Goal: Transaction & Acquisition: Obtain resource

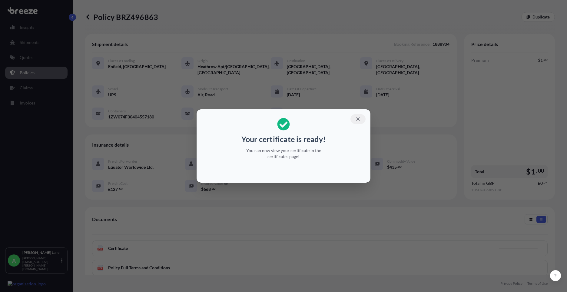
click at [358, 119] on icon "button" at bounding box center [357, 118] width 3 height 3
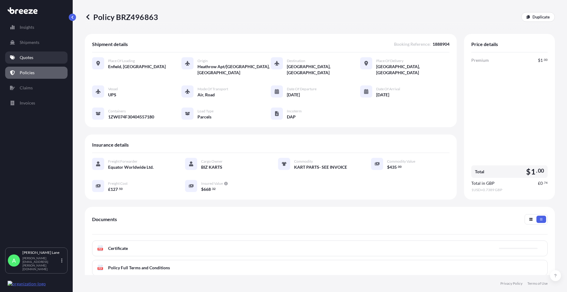
click at [26, 60] on p "Quotes" at bounding box center [27, 58] width 14 height 6
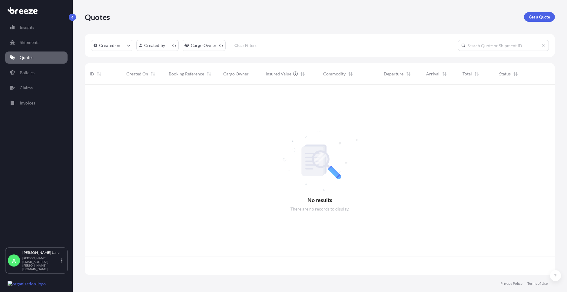
scroll to position [189, 466]
click at [530, 17] on p "Get a Quote" at bounding box center [539, 17] width 21 height 6
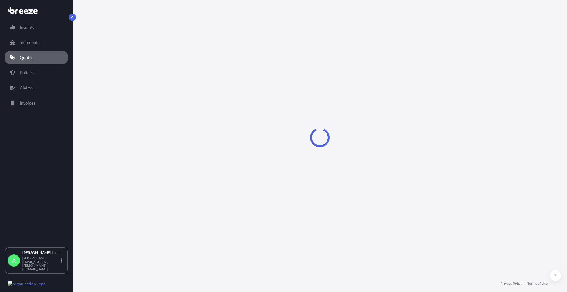
select select "Road"
select select "1"
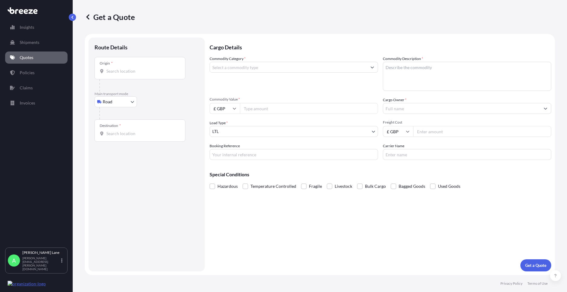
click at [128, 73] on input "Origin *" at bounding box center [142, 71] width 72 height 6
paste input "EN11 0JX"
click at [136, 93] on span "Hoddesdon EN11 0JX , [GEOGRAPHIC_DATA]" at bounding box center [158, 91] width 86 height 6
type input "Hoddesdon EN11 0JX, [GEOGRAPHIC_DATA]"
click at [144, 133] on div "Destination *" at bounding box center [140, 133] width 91 height 22
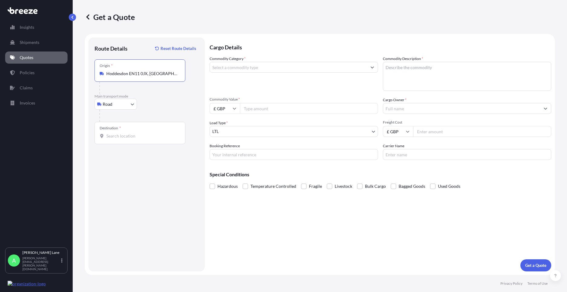
click at [144, 133] on input "Destination *" at bounding box center [142, 136] width 72 height 6
paste input "Bocholt"
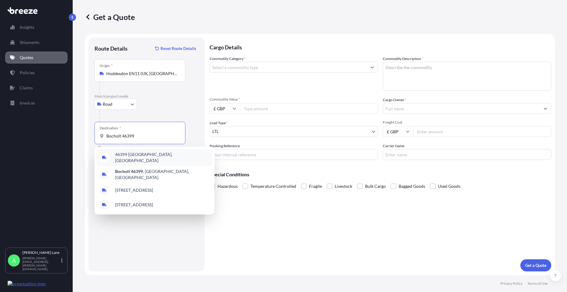
click at [151, 159] on div "46399 [GEOGRAPHIC_DATA], [GEOGRAPHIC_DATA]" at bounding box center [154, 157] width 115 height 17
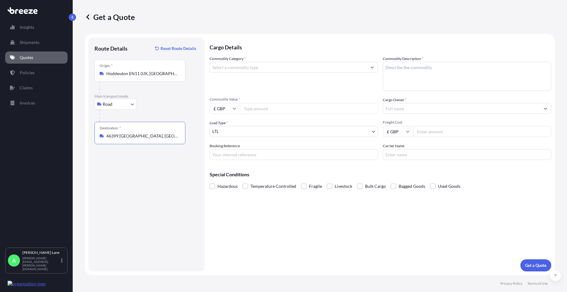
type input "46399 [GEOGRAPHIC_DATA], [GEOGRAPHIC_DATA]"
click at [261, 69] on input "Commodity Category *" at bounding box center [288, 67] width 157 height 11
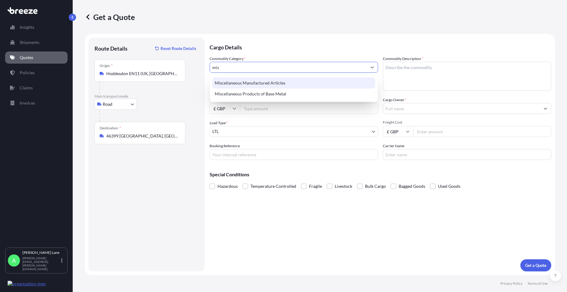
click at [266, 85] on div "Miscellaneous Manufactured Articles" at bounding box center [293, 83] width 163 height 11
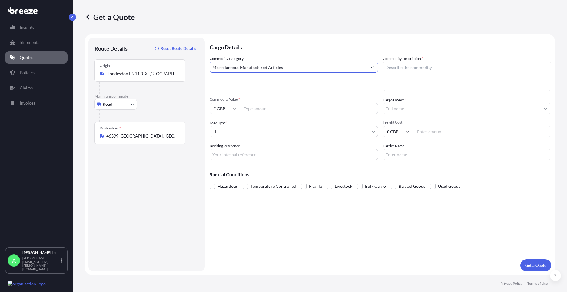
type input "Miscellaneous Manufactured Articles"
click at [270, 108] on input "Commodity Value *" at bounding box center [309, 108] width 138 height 11
type input "1124.64"
click at [285, 156] on input "Booking Reference" at bounding box center [294, 154] width 168 height 11
paste input "1888947"
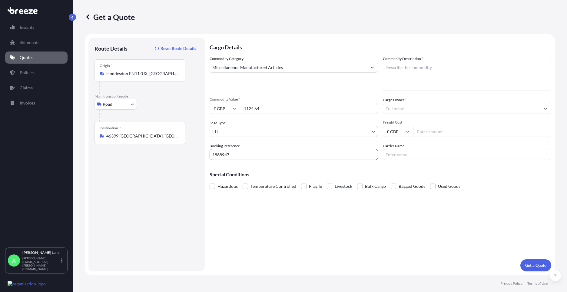
type input "1888947"
click at [411, 82] on textarea "Commodity Description *" at bounding box center [467, 76] width 168 height 29
paste textarea "DARTS AND ACCESSORIES"
type textarea "DARTS AND ACCESSORIES"
click at [420, 106] on input "Cargo Owner *" at bounding box center [461, 108] width 157 height 11
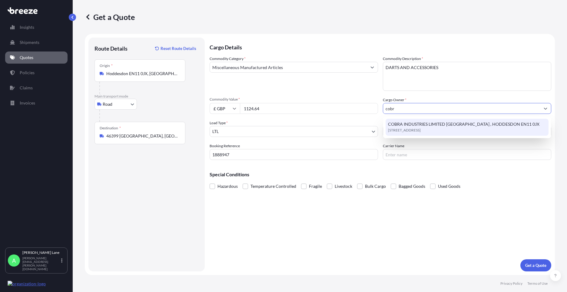
click at [421, 129] on span "[STREET_ADDRESS]" at bounding box center [404, 130] width 33 height 6
type input "COBRA INDUSTRIES LIMITED [GEOGRAPHIC_DATA] , HODDESDON EN11 0JX"
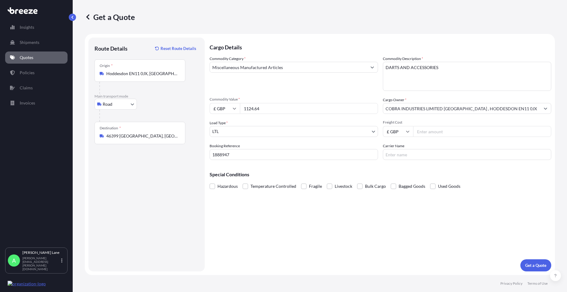
click at [432, 134] on input "Freight Cost" at bounding box center [482, 131] width 138 height 11
type input "18.73"
click at [435, 158] on input "Carrier Name" at bounding box center [467, 154] width 168 height 11
type input "fedex"
click at [357, 209] on div "Cargo Details Commodity Category * Miscellaneous Manufactured Articles Commodit…" at bounding box center [381, 155] width 342 height 234
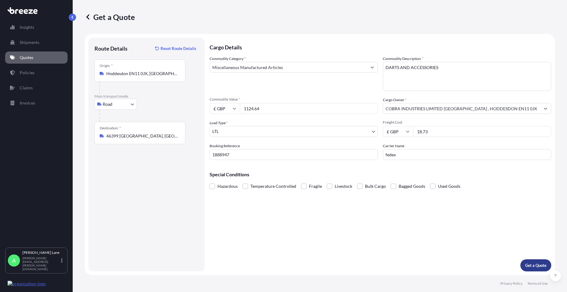
click at [532, 264] on p "Get a Quote" at bounding box center [535, 265] width 21 height 6
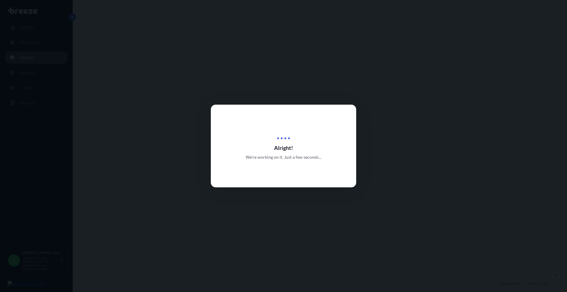
select select "Road"
select select "1"
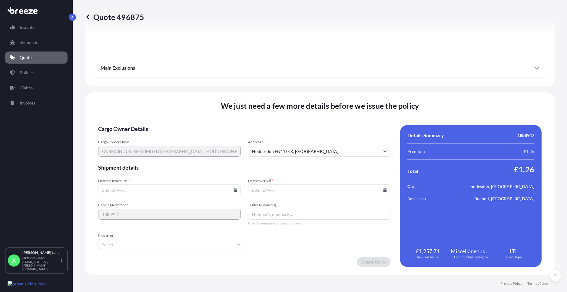
scroll to position [670, 0]
click at [235, 188] on icon at bounding box center [236, 190] width 4 height 4
click at [182, 138] on button "15" at bounding box center [183, 136] width 10 height 10
type input "[DATE]"
click at [142, 247] on input "Incoterm" at bounding box center [171, 244] width 146 height 11
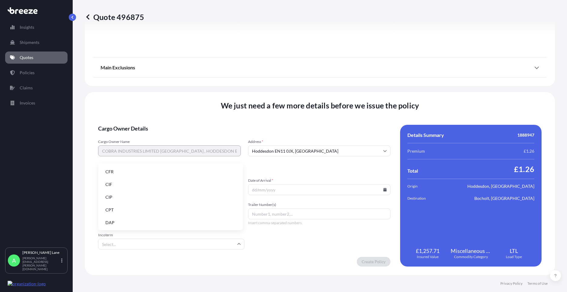
click at [139, 222] on li "DAP" at bounding box center [171, 223] width 140 height 12
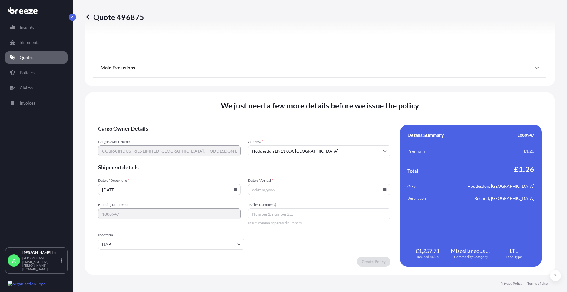
paste input "392149829942"
type input "392149829942"
click at [385, 189] on input "Date of Arrival *" at bounding box center [319, 189] width 143 height 11
click at [383, 189] on icon at bounding box center [385, 190] width 4 height 4
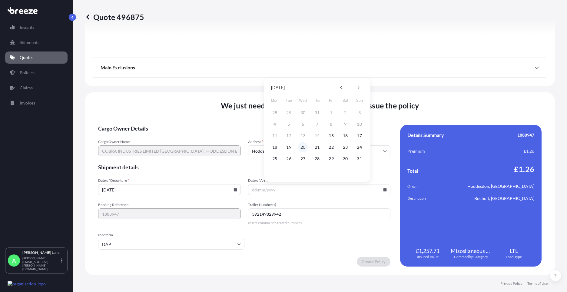
click at [301, 145] on button "20" at bounding box center [303, 147] width 10 height 10
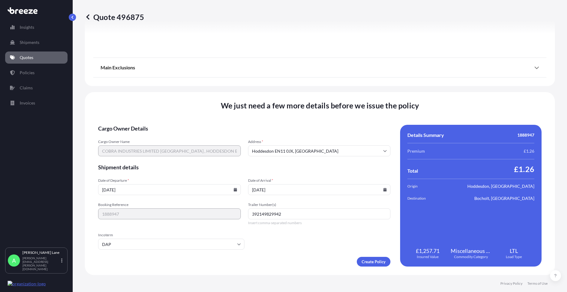
type input "[DATE]"
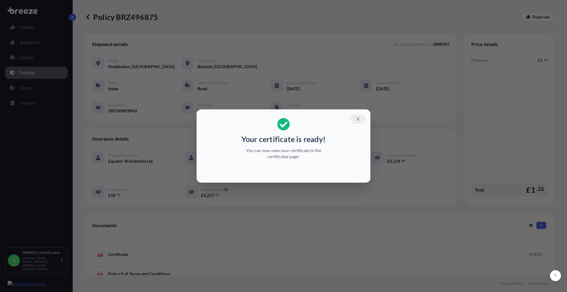
click at [357, 123] on button "button" at bounding box center [358, 119] width 15 height 10
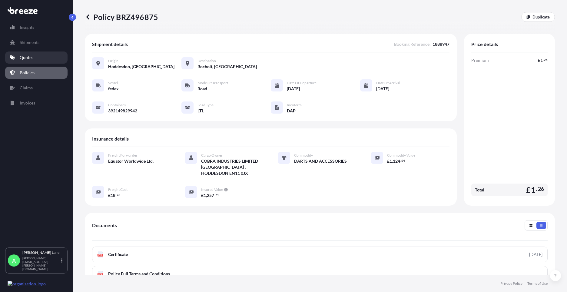
click at [35, 56] on link "Quotes" at bounding box center [36, 58] width 62 height 12
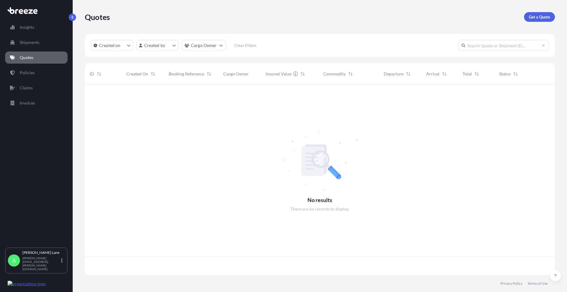
scroll to position [189, 466]
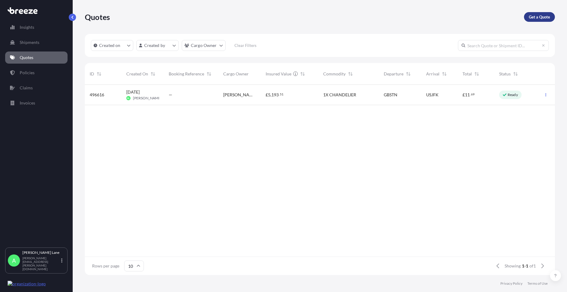
click at [537, 15] on p "Get a Quote" at bounding box center [539, 17] width 21 height 6
select select "Road"
select select "1"
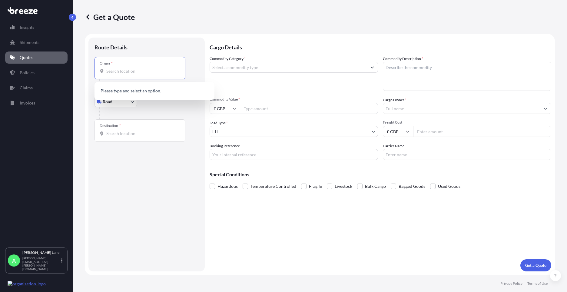
click at [151, 70] on input "Origin *" at bounding box center [142, 71] width 72 height 6
paste input "EN11 0JX"
click at [144, 134] on input "Destination *" at bounding box center [142, 134] width 72 height 6
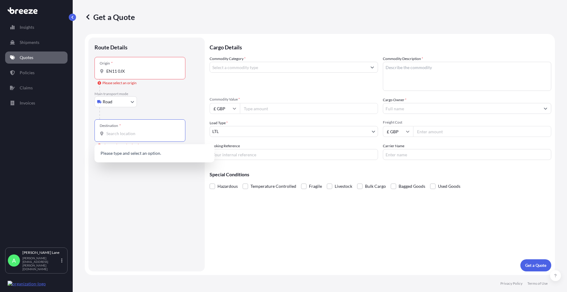
click at [140, 64] on div "Origin * EN11 0JX" at bounding box center [140, 68] width 91 height 22
click at [140, 68] on input "EN11 0JX" at bounding box center [142, 71] width 72 height 6
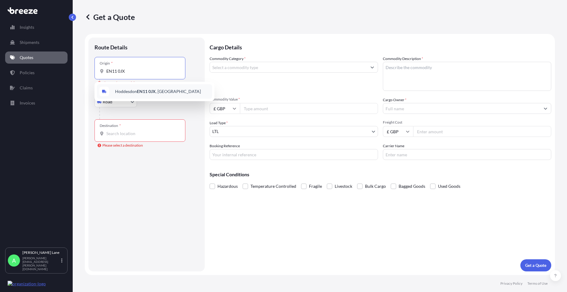
click at [139, 86] on div "Hoddesdon EN11 0JX , [GEOGRAPHIC_DATA]" at bounding box center [154, 91] width 115 height 15
type input "Hoddesdon EN11 0JX, [GEOGRAPHIC_DATA]"
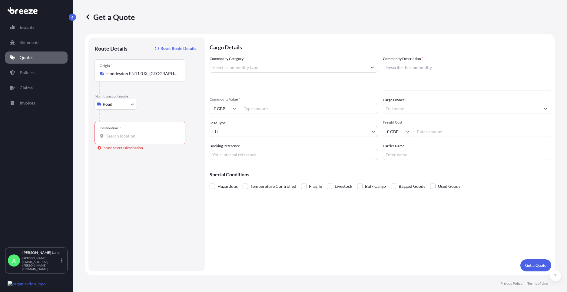
click at [137, 127] on div "Destination *" at bounding box center [140, 133] width 91 height 22
click at [137, 133] on input "Destination * Please select a destination" at bounding box center [142, 136] width 72 height 6
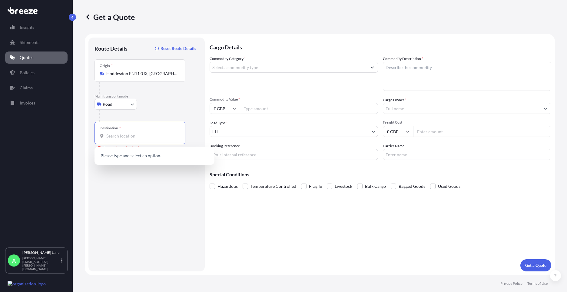
drag, startPoint x: 137, startPoint y: 127, endPoint x: 126, endPoint y: 134, distance: 12.6
click at [126, 134] on input "Destination * Please select a destination" at bounding box center [142, 136] width 72 height 6
paste input "KIRCHHUNDEM"
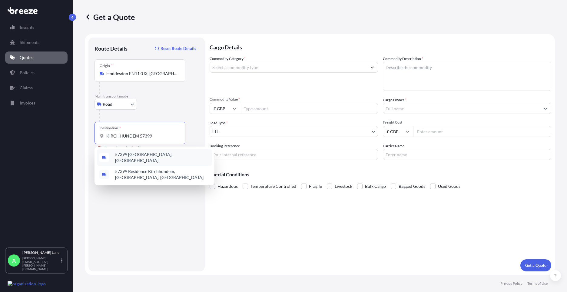
click at [146, 157] on span "57399 [GEOGRAPHIC_DATA], [GEOGRAPHIC_DATA]" at bounding box center [162, 158] width 95 height 12
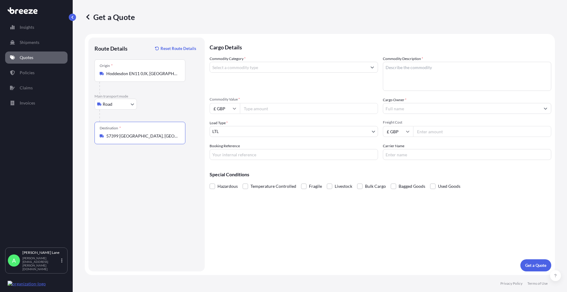
type input "57399 [GEOGRAPHIC_DATA], [GEOGRAPHIC_DATA]"
click at [280, 68] on input "Commodity Category *" at bounding box center [288, 67] width 157 height 11
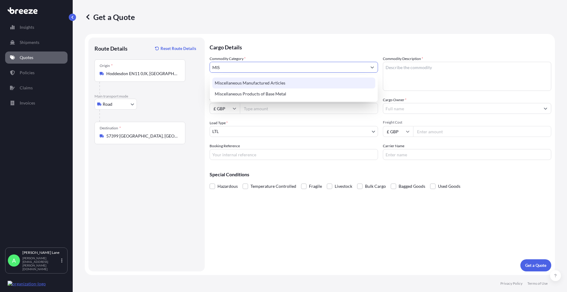
click at [278, 80] on div "Miscellaneous Manufactured Articles" at bounding box center [293, 83] width 163 height 11
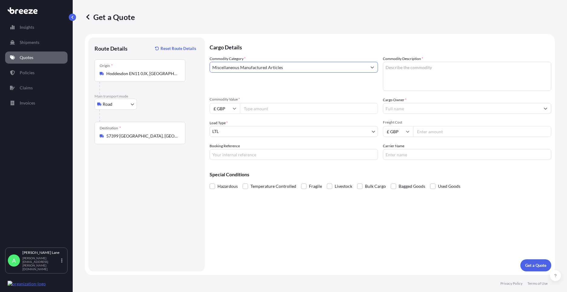
type input "Miscellaneous Manufactured Articles"
click at [277, 108] on input "Commodity Value *" at bounding box center [309, 108] width 138 height 11
paste input "7258.51"
type input "7258.51"
click at [286, 153] on input "Booking Reference" at bounding box center [294, 154] width 168 height 11
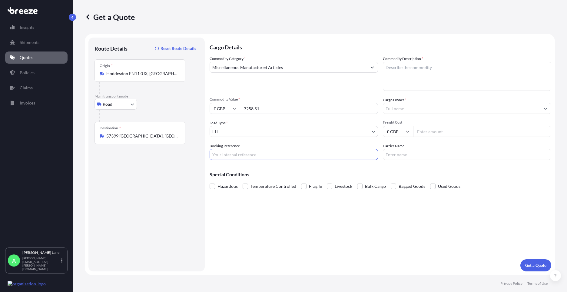
paste input "1888945"
type input "1888945"
paste textarea "DARTS AND ACCESSORIES"
type textarea "DARTS AND ACCESSORIES"
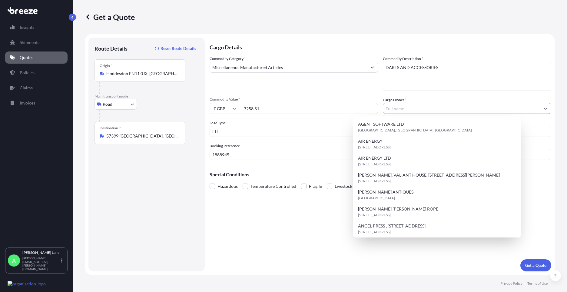
click at [438, 111] on input "Cargo Owner *" at bounding box center [461, 108] width 157 height 11
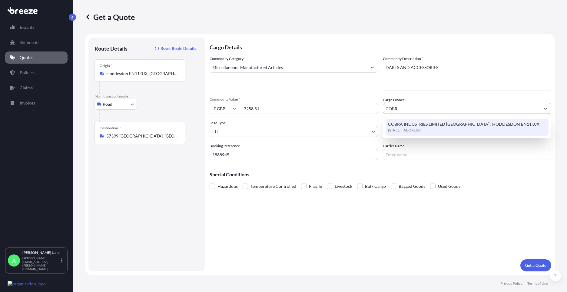
click at [430, 127] on span "COBRA INDUSTRIES LIMITED [GEOGRAPHIC_DATA] , HODDESDON EN11 0JX" at bounding box center [464, 124] width 152 height 6
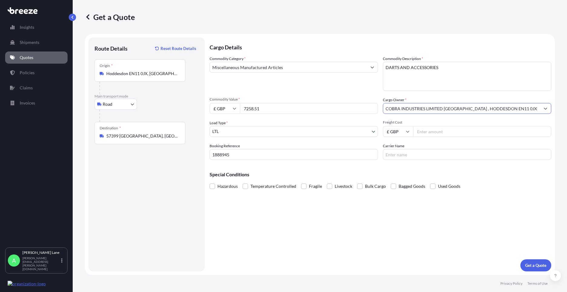
type input "COBRA INDUSTRIES LIMITED [GEOGRAPHIC_DATA] , HODDESDON EN11 0JX"
click at [432, 129] on input "Freight Cost" at bounding box center [482, 131] width 138 height 11
type input "129.89"
click at [411, 153] on input "Carrier Name" at bounding box center [467, 154] width 168 height 11
type input "DHL"
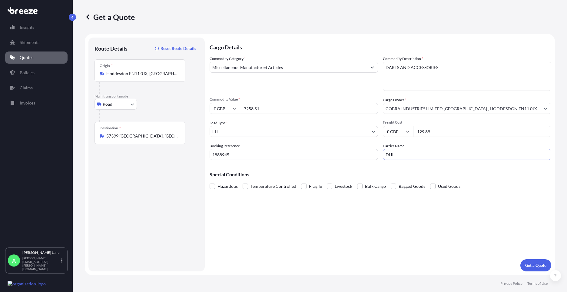
click at [376, 209] on div "Cargo Details Commodity Category * Miscellaneous Manufactured Articles Commodit…" at bounding box center [381, 155] width 342 height 234
click at [530, 267] on p "Get a Quote" at bounding box center [535, 265] width 21 height 6
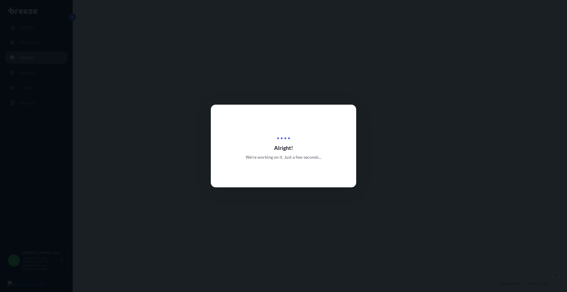
select select "Road"
select select "1"
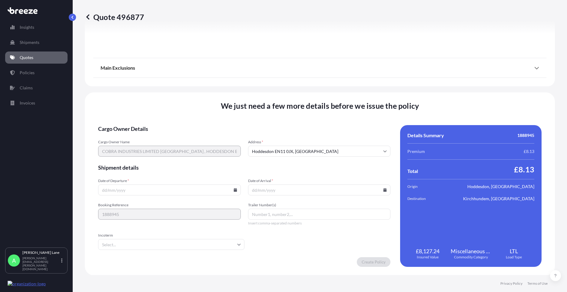
scroll to position [670, 0]
click at [234, 191] on icon at bounding box center [236, 190] width 4 height 4
drag, startPoint x: 187, startPoint y: 136, endPoint x: 142, endPoint y: 218, distance: 93.3
click at [186, 136] on button "15" at bounding box center [183, 136] width 10 height 10
type input "[DATE]"
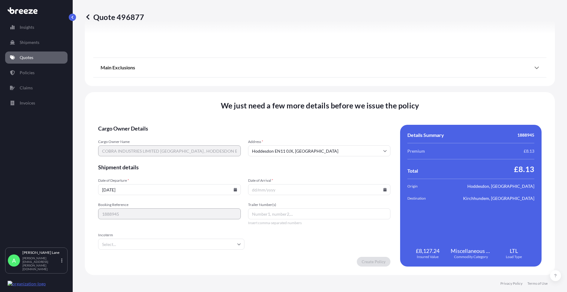
click at [128, 242] on input "Incoterm" at bounding box center [171, 244] width 146 height 11
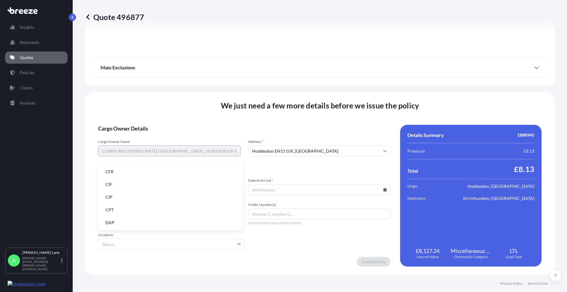
click at [126, 222] on li "DAP" at bounding box center [171, 223] width 140 height 12
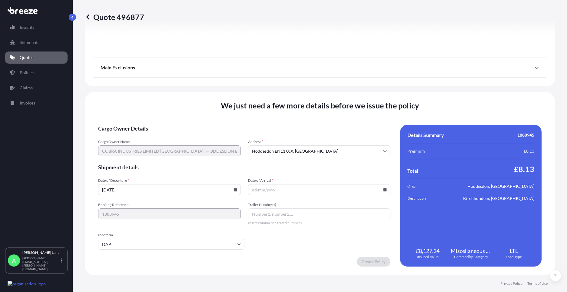
paste input "7810339460"
type input "7810339460"
click at [384, 191] on icon at bounding box center [385, 190] width 4 height 4
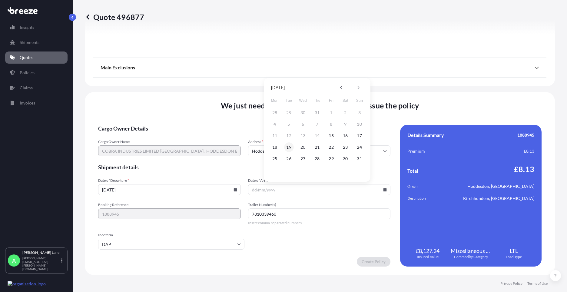
click at [289, 145] on button "19" at bounding box center [289, 147] width 10 height 10
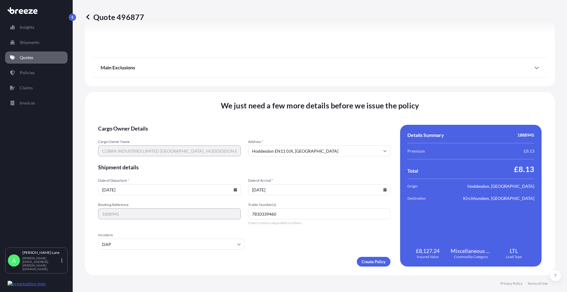
type input "[DATE]"
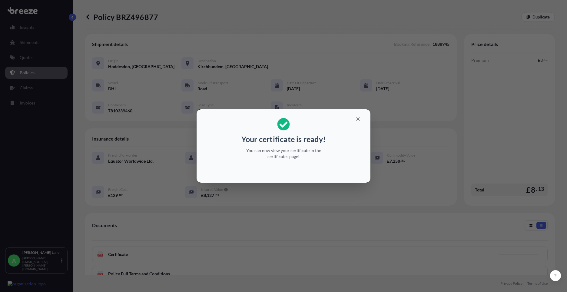
click at [359, 118] on icon "button" at bounding box center [357, 118] width 5 height 5
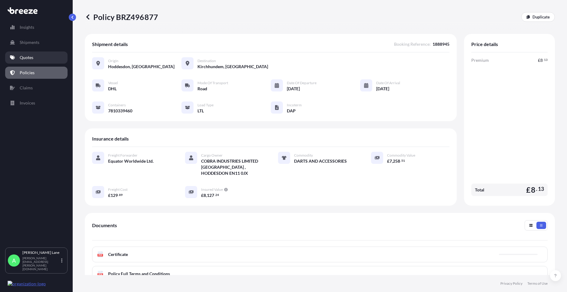
click at [35, 56] on link "Quotes" at bounding box center [36, 58] width 62 height 12
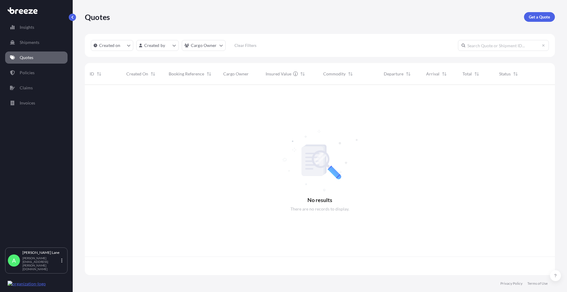
scroll to position [189, 466]
click at [544, 17] on p "Get a Quote" at bounding box center [539, 17] width 21 height 6
select select "Road"
select select "1"
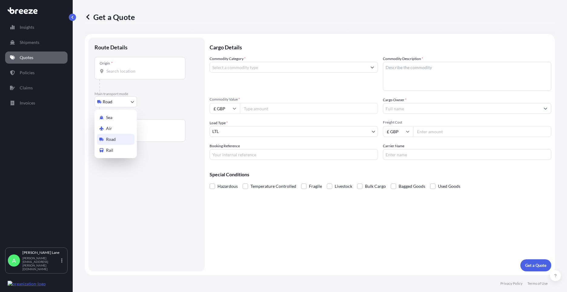
click at [119, 104] on body "Insights Shipments Quotes Policies Claims Invoices A [PERSON_NAME] [PERSON_NAME…" at bounding box center [283, 146] width 567 height 292
click at [118, 125] on div "Air" at bounding box center [116, 128] width 38 height 11
select select "Air"
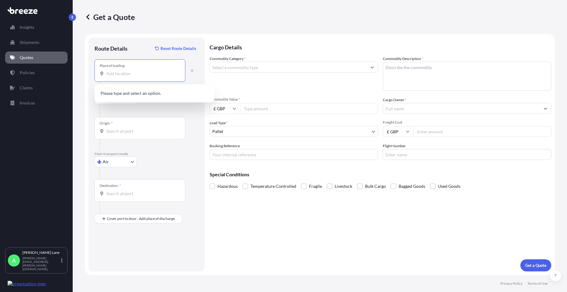
paste input "SG13 7UB"
type input "[STREET_ADDRESS]"
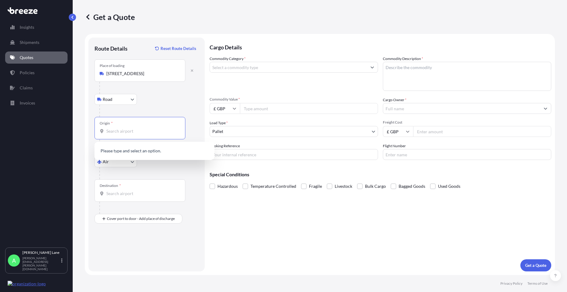
click at [141, 131] on input "Origin *" at bounding box center [142, 131] width 72 height 6
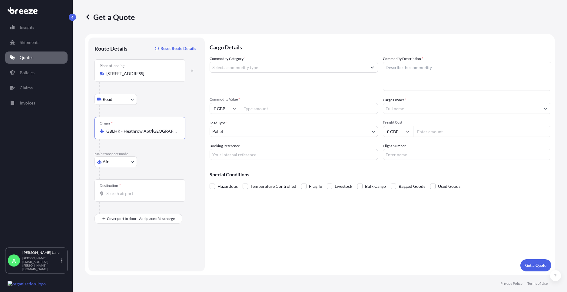
type input "GBLHR - Heathrow Apt/[GEOGRAPHIC_DATA], [GEOGRAPHIC_DATA]"
click at [142, 186] on div "Destination *" at bounding box center [140, 190] width 91 height 22
click at [142, 191] on input "Destination *" at bounding box center [142, 194] width 72 height 6
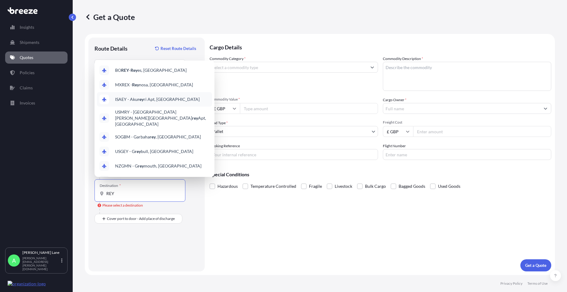
click at [148, 101] on span "ISAEY - Aku rey ri Apt, [GEOGRAPHIC_DATA]" at bounding box center [157, 99] width 85 height 6
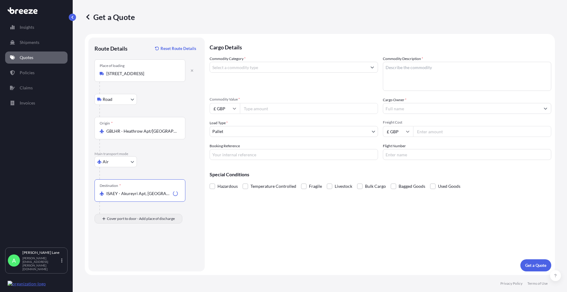
type input "ISAEY - Akureyri Apt, [GEOGRAPHIC_DATA]"
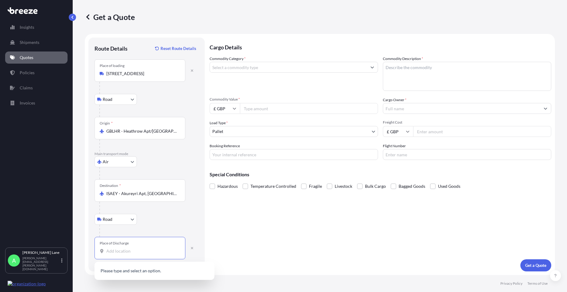
paste input "Hafnarfjorur"
click at [154, 269] on span "[GEOGRAPHIC_DATA], [GEOGRAPHIC_DATA]" at bounding box center [159, 271] width 88 height 6
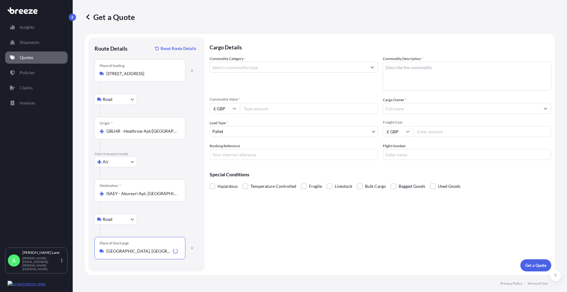
type input "[GEOGRAPHIC_DATA], [GEOGRAPHIC_DATA]"
click at [264, 72] on div at bounding box center [294, 67] width 168 height 11
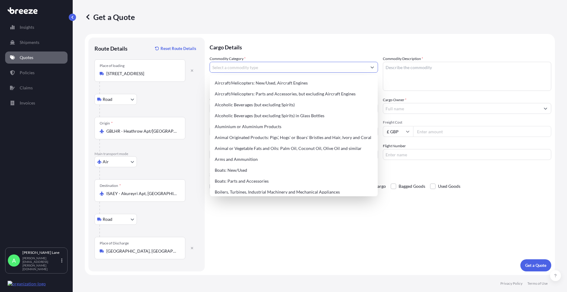
click at [264, 68] on input "Commodity Category *" at bounding box center [288, 67] width 157 height 11
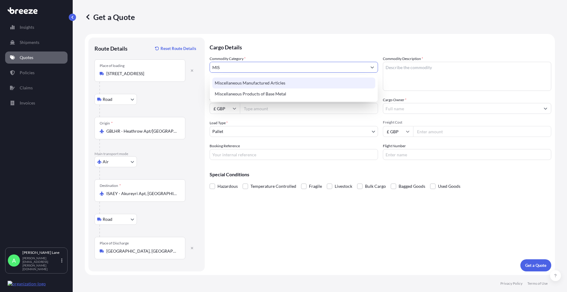
click at [268, 86] on div "Miscellaneous Manufactured Articles" at bounding box center [293, 83] width 163 height 11
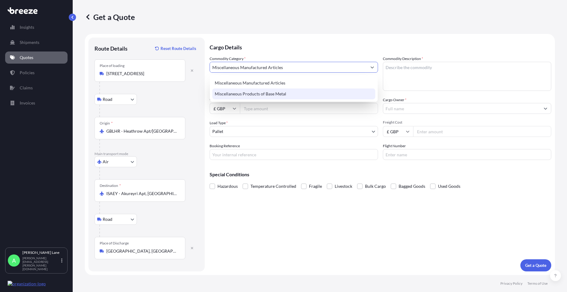
type input "Miscellaneous Manufactured Articles"
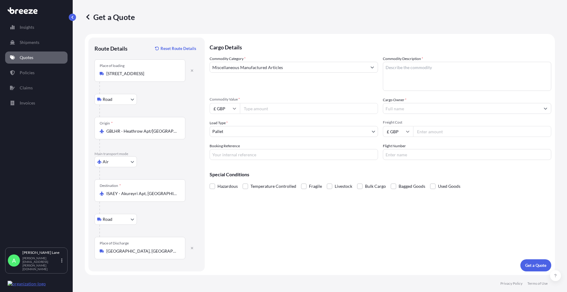
click at [267, 104] on input "Commodity Value *" at bounding box center [309, 108] width 138 height 11
type input "656"
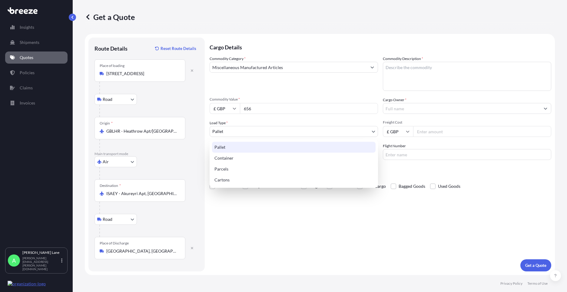
click at [235, 135] on body "4 options available. 75 options available. 23 options available. 2 options avai…" at bounding box center [283, 146] width 567 height 292
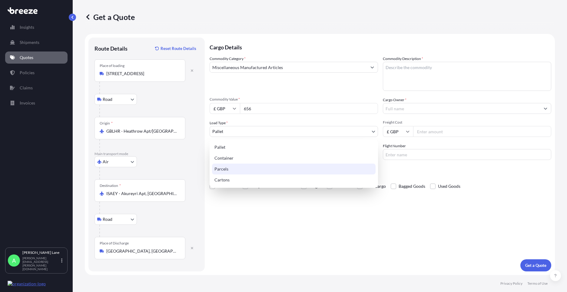
click at [233, 168] on div "Parcels" at bounding box center [294, 169] width 164 height 11
select select "3"
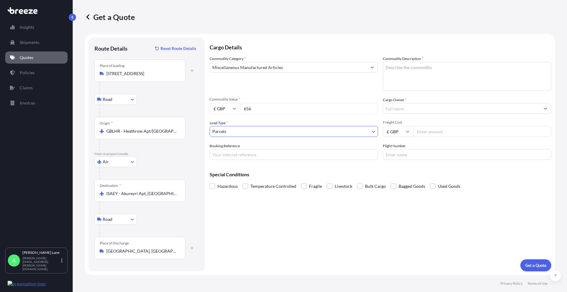
drag, startPoint x: 257, startPoint y: 155, endPoint x: 257, endPoint y: 158, distance: 3.3
click at [257, 155] on input "Booking Reference" at bounding box center [294, 154] width 168 height 11
paste input "1888933"
type input "1888933"
click at [412, 76] on textarea "Commodity Description *" at bounding box center [467, 76] width 168 height 29
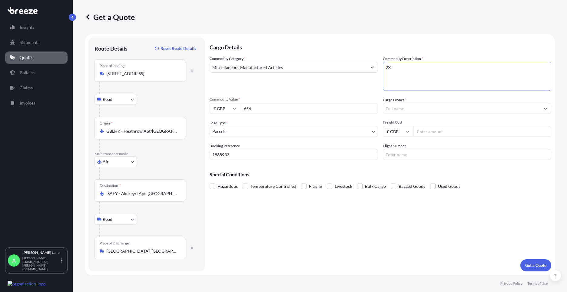
paste textarea "PILOT VALVE"
type textarea "2X PILOT VALVE"
click at [427, 107] on input "Cargo Owner *" at bounding box center [461, 108] width 157 height 11
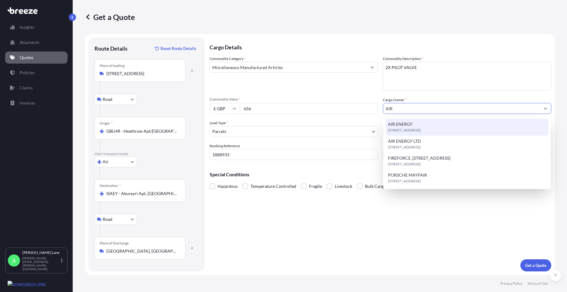
click at [421, 129] on span "[STREET_ADDRESS]" at bounding box center [404, 130] width 33 height 6
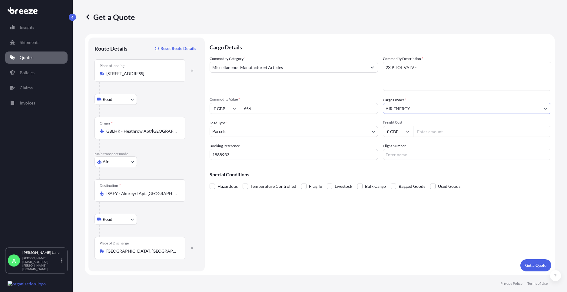
type input "AIR ENERGY"
click at [436, 133] on input "Freight Cost" at bounding box center [482, 131] width 138 height 11
type input "35.66"
click at [392, 158] on input "Flight Number" at bounding box center [467, 154] width 168 height 11
type input "DHL"
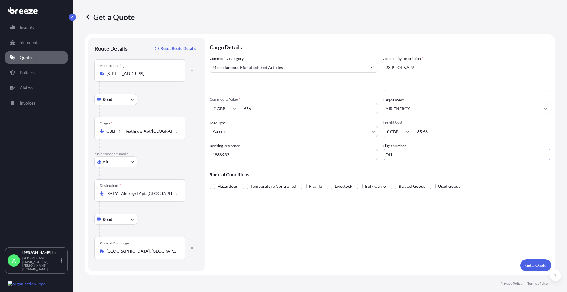
click at [360, 217] on div "Cargo Details Commodity Category * Miscellaneous Manufactured Articles Commodit…" at bounding box center [381, 155] width 342 height 234
click at [541, 269] on button "Get a Quote" at bounding box center [536, 265] width 31 height 12
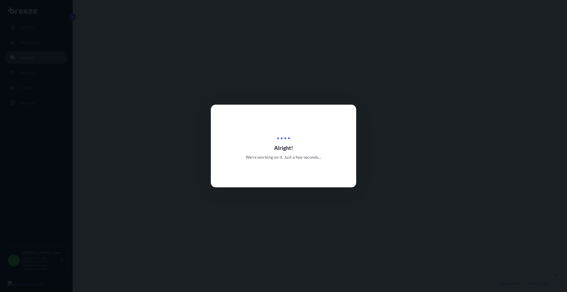
select select "Road"
select select "Air"
select select "Road"
select select "3"
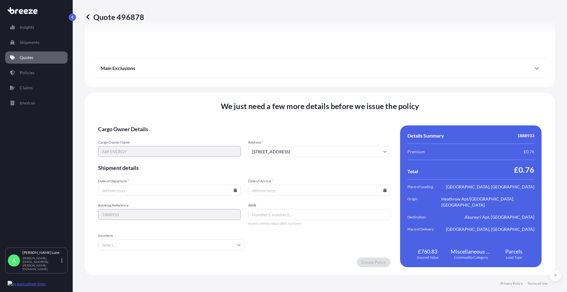
scroll to position [790, 0]
click at [234, 191] on icon at bounding box center [235, 190] width 3 height 4
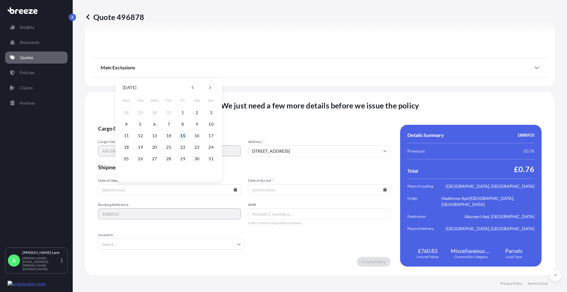
click at [186, 136] on button "15" at bounding box center [183, 136] width 10 height 10
type input "[DATE]"
click at [162, 245] on input "Incoterm" at bounding box center [171, 244] width 146 height 11
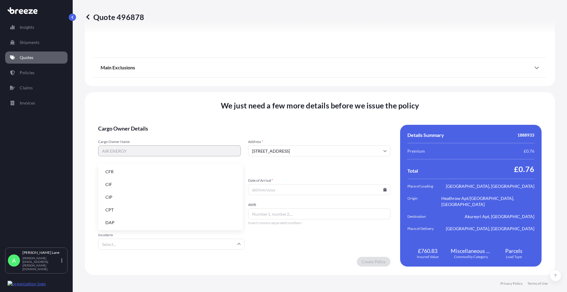
click at [155, 218] on li "DAP" at bounding box center [171, 223] width 140 height 12
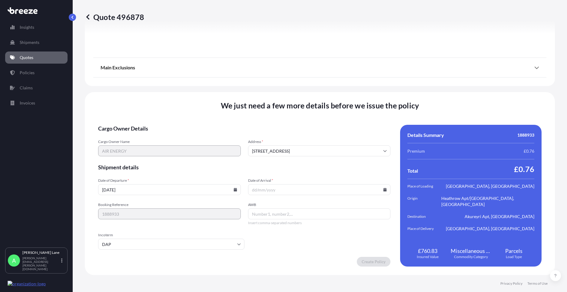
paste input "7080714222"
type input "7080714222"
click at [379, 189] on input "Date of Arrival *" at bounding box center [319, 189] width 143 height 11
click at [384, 189] on icon at bounding box center [385, 190] width 3 height 4
click at [291, 147] on button "19" at bounding box center [289, 147] width 10 height 10
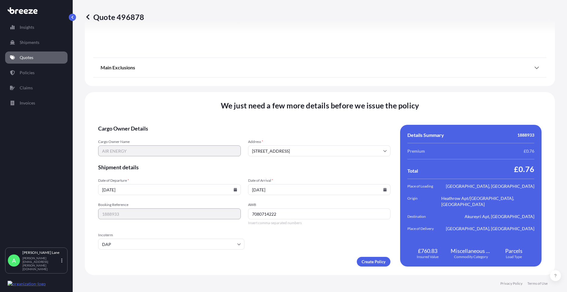
type input "[DATE]"
